Goal: Task Accomplishment & Management: Use online tool/utility

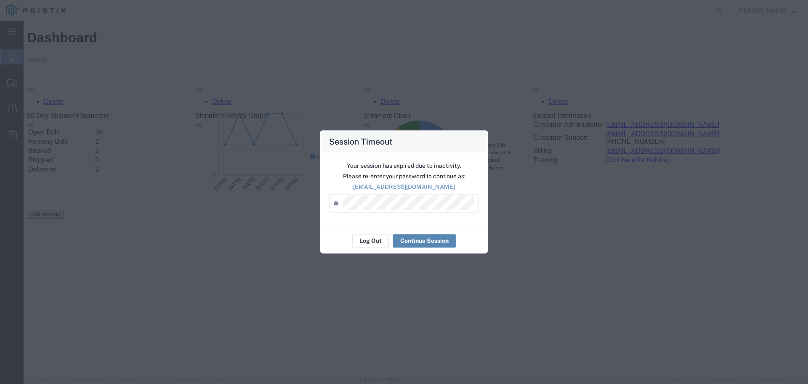
click at [416, 245] on button "Continue Session" at bounding box center [424, 240] width 63 height 13
click at [416, 242] on button "Continue Session" at bounding box center [424, 240] width 63 height 13
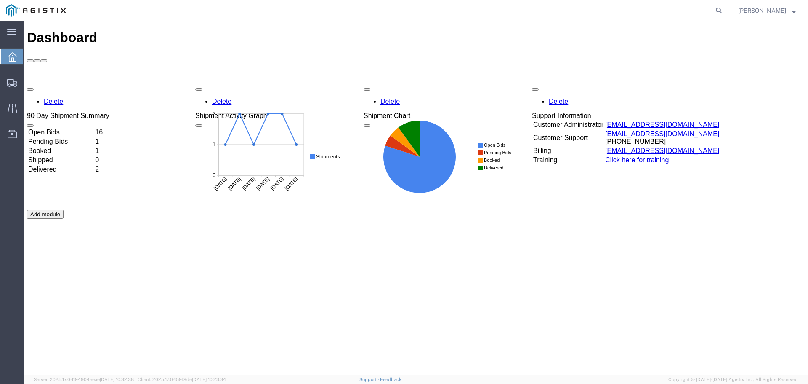
click at [90, 128] on td "Open Bids" at bounding box center [61, 132] width 66 height 8
